Goal: Transaction & Acquisition: Purchase product/service

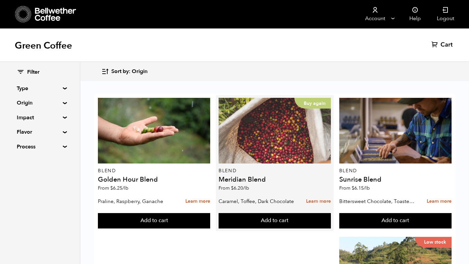
scroll to position [31, 0]
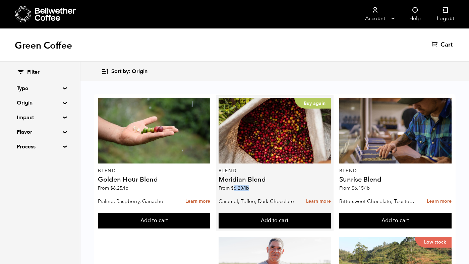
drag, startPoint x: 253, startPoint y: 160, endPoint x: 235, endPoint y: 158, distance: 18.5
click at [235, 158] on div "Buy again Blend Meridian Blend From $ 6.20 /lb" at bounding box center [275, 146] width 112 height 97
copy bdi "6.20 /lb"
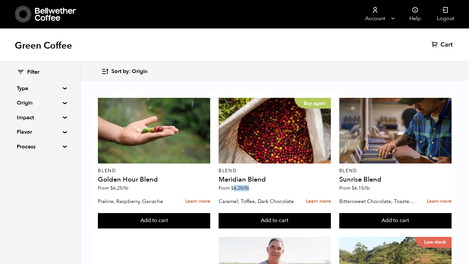
scroll to position [495, 0]
drag, startPoint x: 372, startPoint y: 109, endPoint x: 348, endPoint y: 109, distance: 24.2
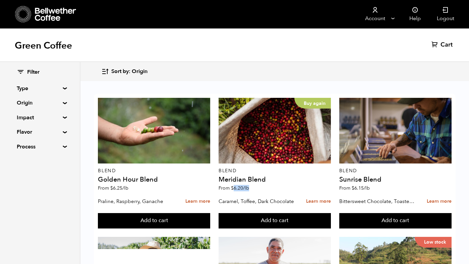
scroll to position [396, 0]
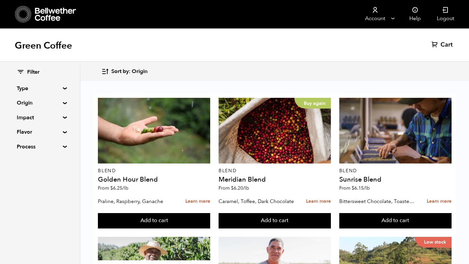
drag, startPoint x: 355, startPoint y: 210, endPoint x: 369, endPoint y: 211, distance: 14.8
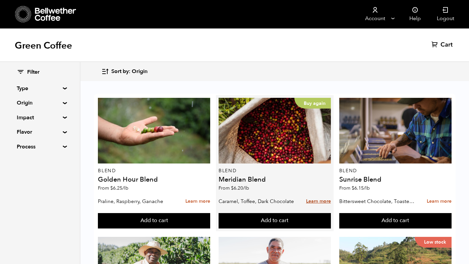
click at [321, 201] on link "Learn more" at bounding box center [318, 202] width 25 height 14
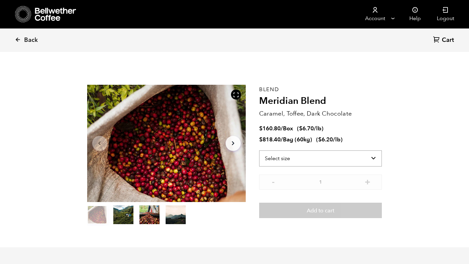
scroll to position [30, 0]
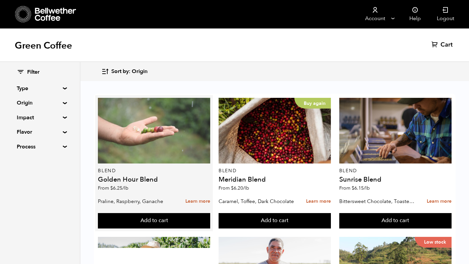
click at [126, 155] on div at bounding box center [154, 131] width 112 height 66
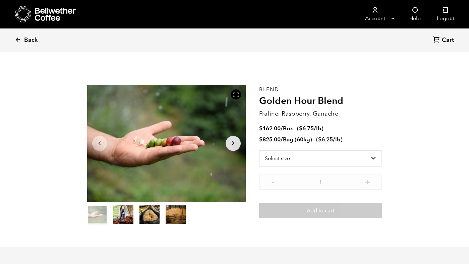
scroll to position [292, 287]
click at [317, 158] on select "Select size Bag (60kg) (132 lbs) Box (24 lbs)" at bounding box center [320, 159] width 123 height 16
select select "box"
click at [259, 151] on select "Select size Bag (60kg) (132 lbs) Box (24 lbs)" at bounding box center [320, 159] width 123 height 16
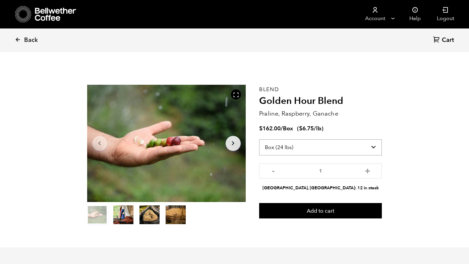
click at [311, 149] on select "Select size Bag (60kg) (132 lbs) Box (24 lbs)" at bounding box center [320, 148] width 123 height 16
click at [364, 169] on button "+" at bounding box center [368, 170] width 8 height 7
type input "2"
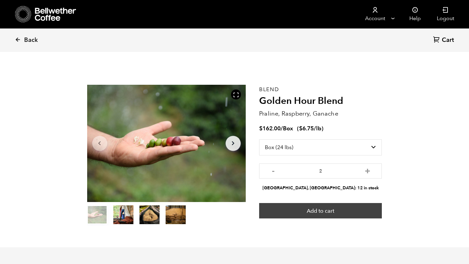
click at [348, 207] on button "Add to cart" at bounding box center [320, 210] width 123 height 15
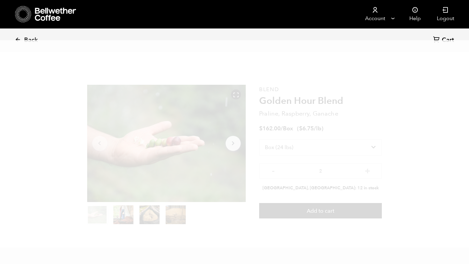
click at [443, 38] on span "Cart" at bounding box center [448, 40] width 12 height 8
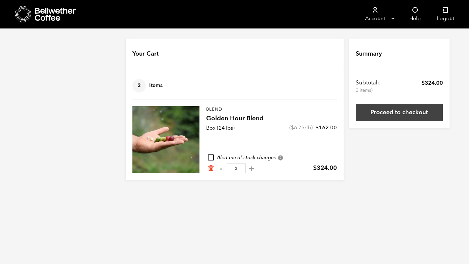
click at [390, 113] on link "Proceed to checkout" at bounding box center [399, 112] width 87 height 17
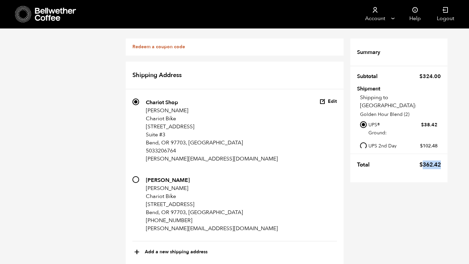
drag, startPoint x: 443, startPoint y: 166, endPoint x: 423, endPoint y: 166, distance: 19.5
click at [423, 166] on tr "Total $ 362.42" at bounding box center [399, 163] width 97 height 19
copy bdi "362.42"
